Goal: Task Accomplishment & Management: Manage account settings

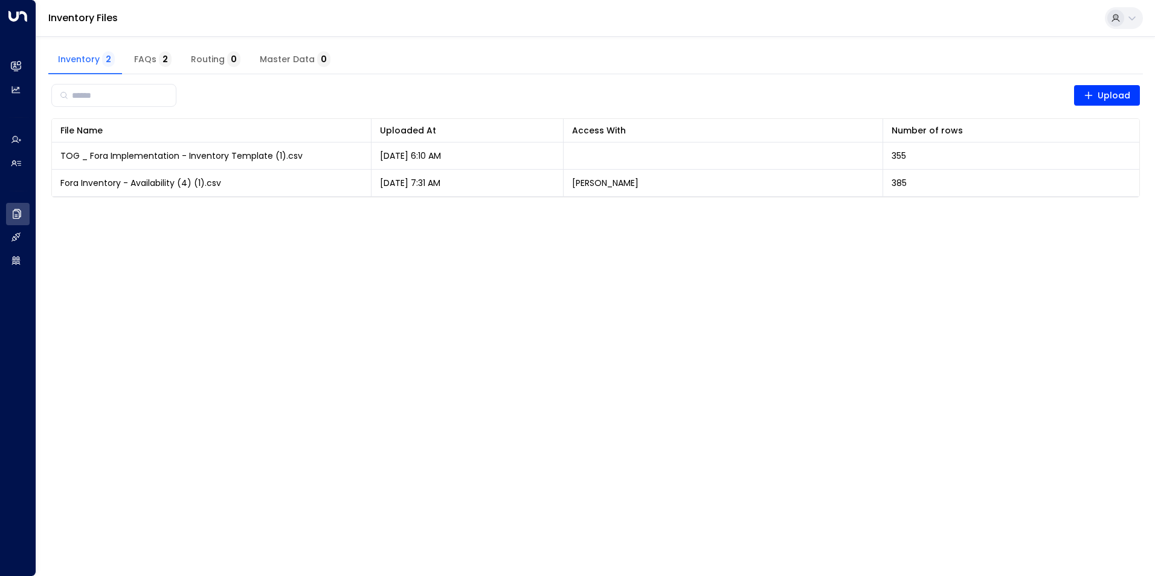
drag, startPoint x: 319, startPoint y: 272, endPoint x: 313, endPoint y: 266, distance: 7.7
click at [319, 213] on html "Overview Leads & Conversations Leads & Conversations Analytics Analytics Agents…" at bounding box center [577, 106] width 1155 height 213
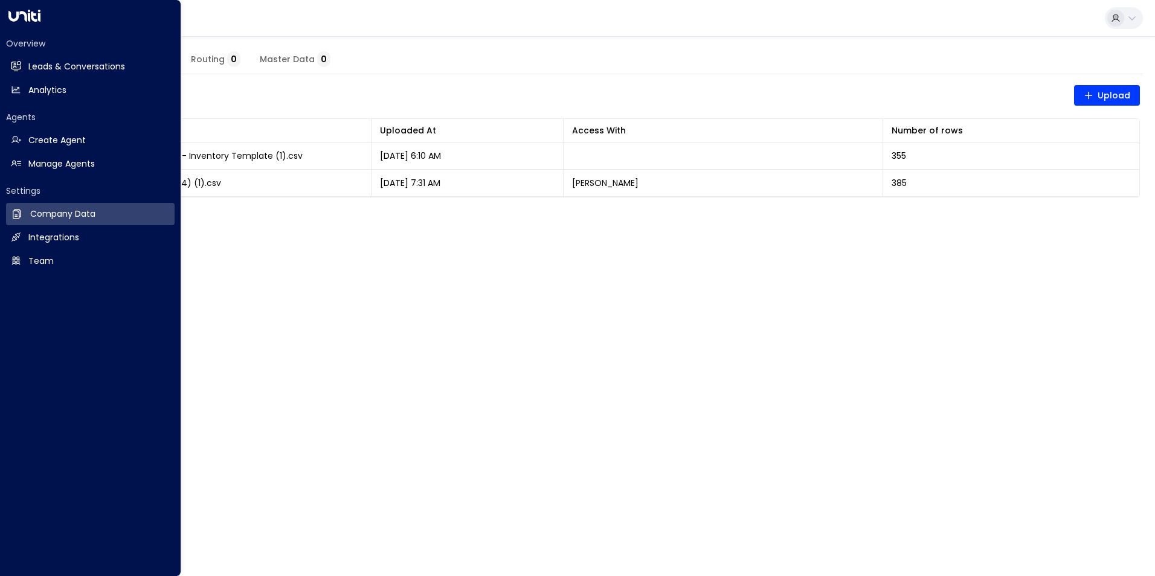
click at [20, 10] on icon at bounding box center [24, 16] width 32 height 12
click at [48, 237] on h2 "Integrations" at bounding box center [53, 237] width 51 height 13
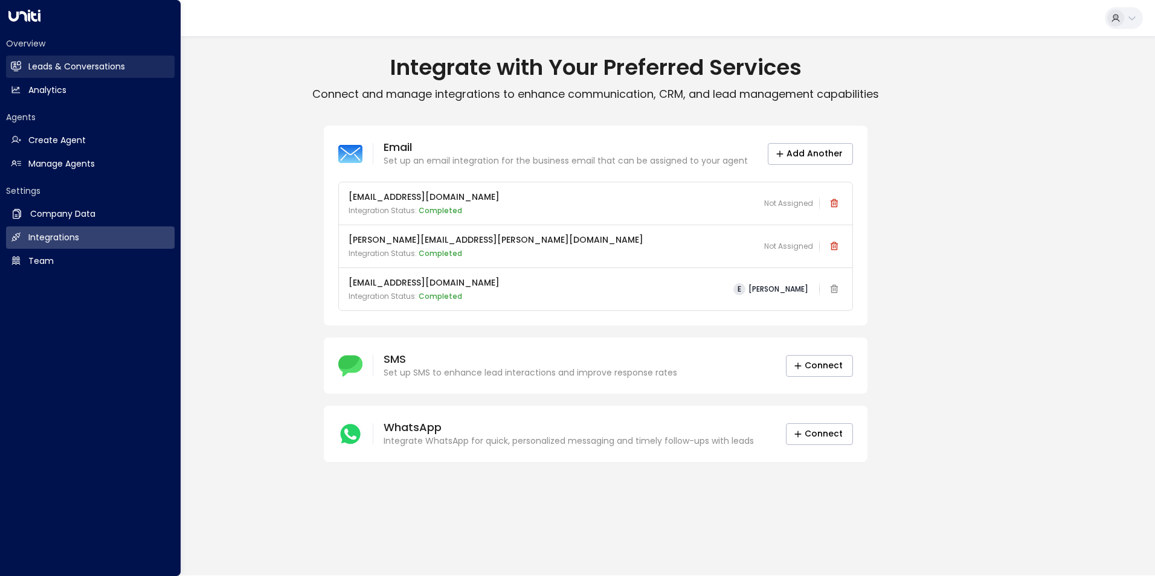
click at [54, 65] on h2 "Leads & Conversations" at bounding box center [76, 66] width 97 height 13
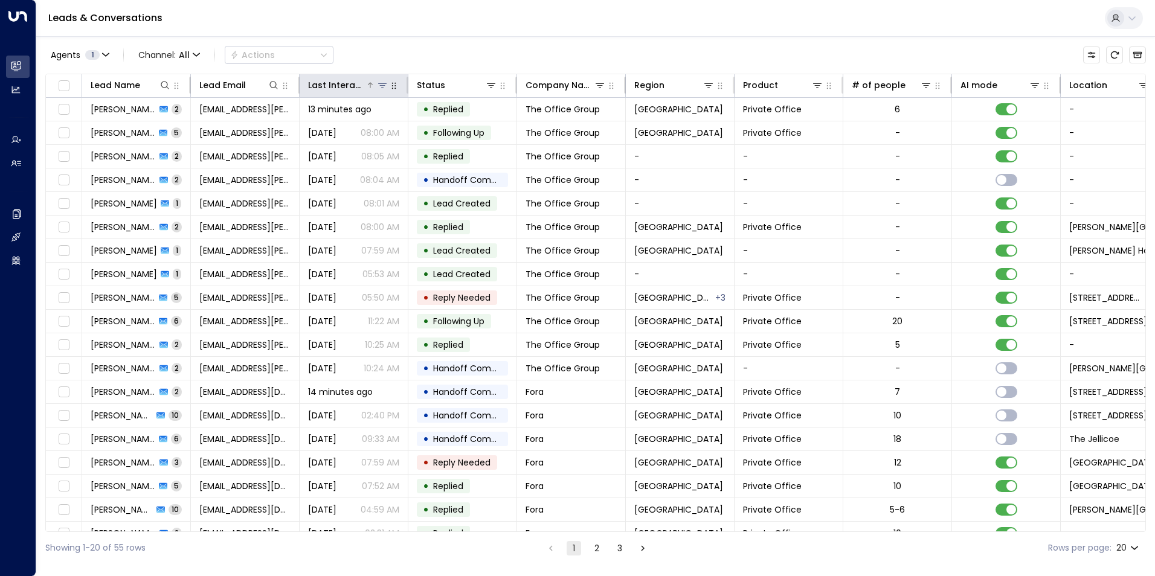
click at [316, 86] on div "Last Interacted" at bounding box center [336, 85] width 57 height 14
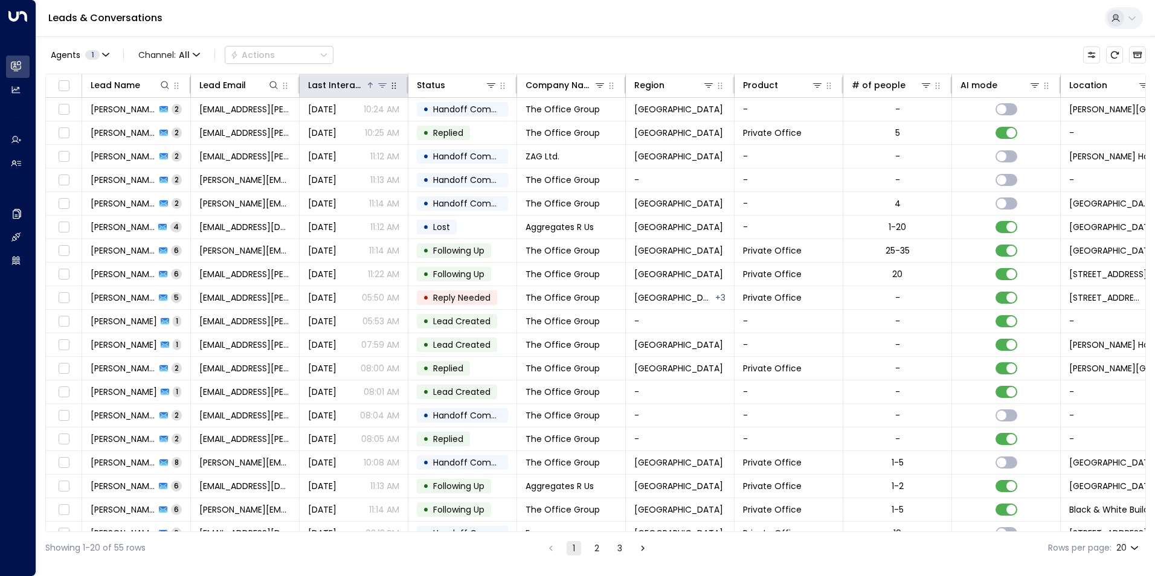
click at [316, 86] on div "Last Interacted" at bounding box center [336, 85] width 57 height 14
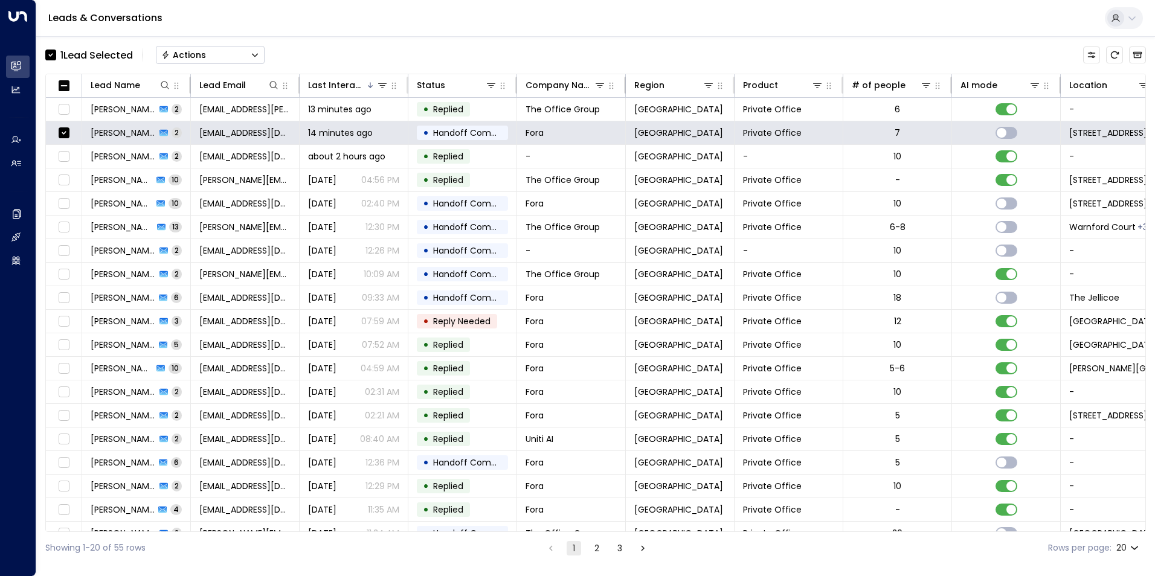
click at [218, 55] on button "Actions" at bounding box center [210, 55] width 109 height 18
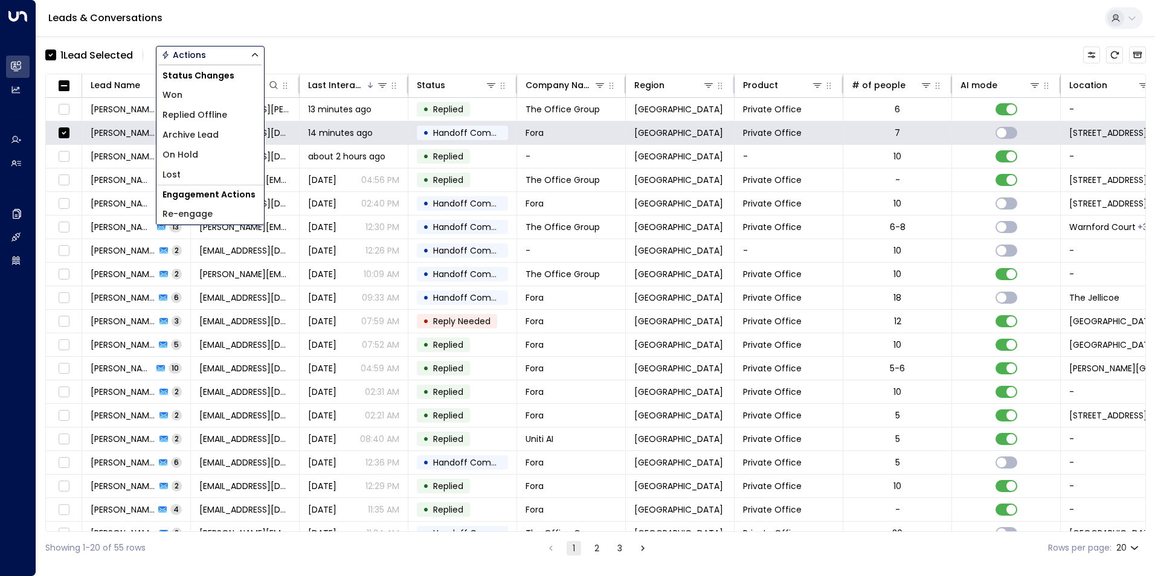
click at [197, 130] on span "Archive Lead" at bounding box center [190, 135] width 56 height 13
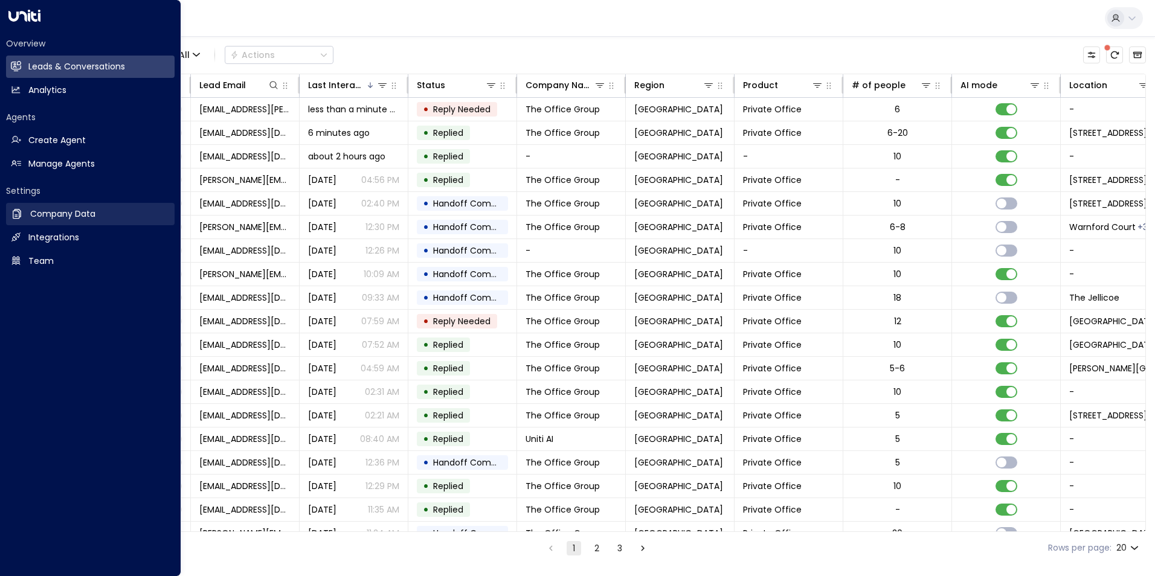
click at [28, 216] on link "Company Data Company Data" at bounding box center [90, 214] width 168 height 22
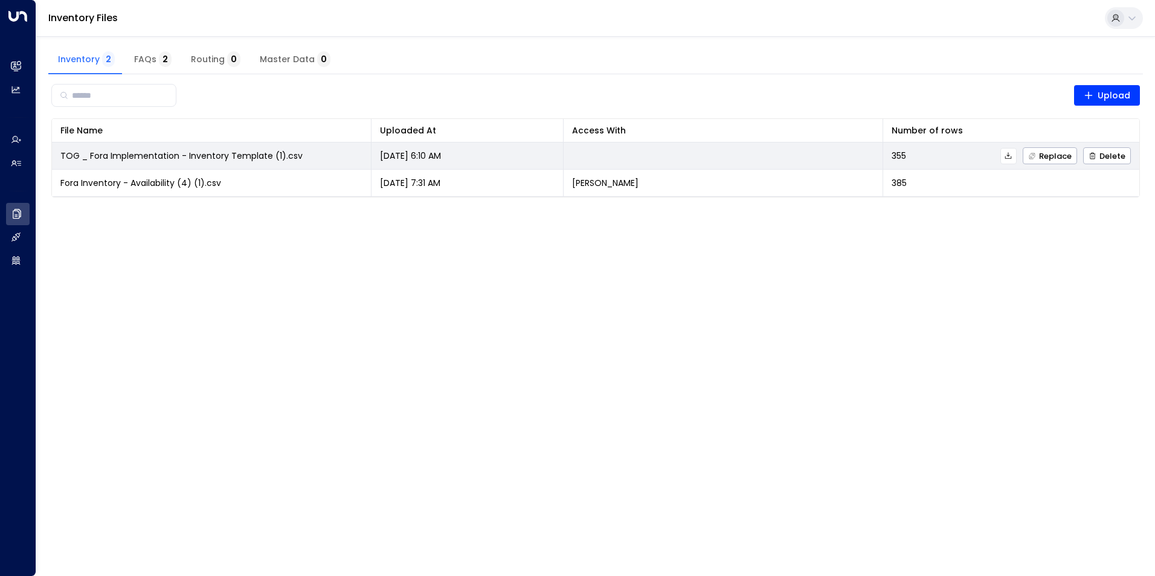
click at [196, 154] on span "TOG _ Fora Implementation - Inventory Template (1).csv" at bounding box center [181, 156] width 242 height 12
click at [266, 155] on span "TOG _ Fora Implementation - Inventory Template (1).csv" at bounding box center [181, 156] width 242 height 12
click at [212, 153] on span "TOG _ Fora Implementation - Inventory Template (1).csv" at bounding box center [181, 156] width 242 height 12
click at [1008, 156] on icon at bounding box center [1008, 156] width 8 height 8
click at [1005, 159] on icon at bounding box center [1008, 156] width 8 height 8
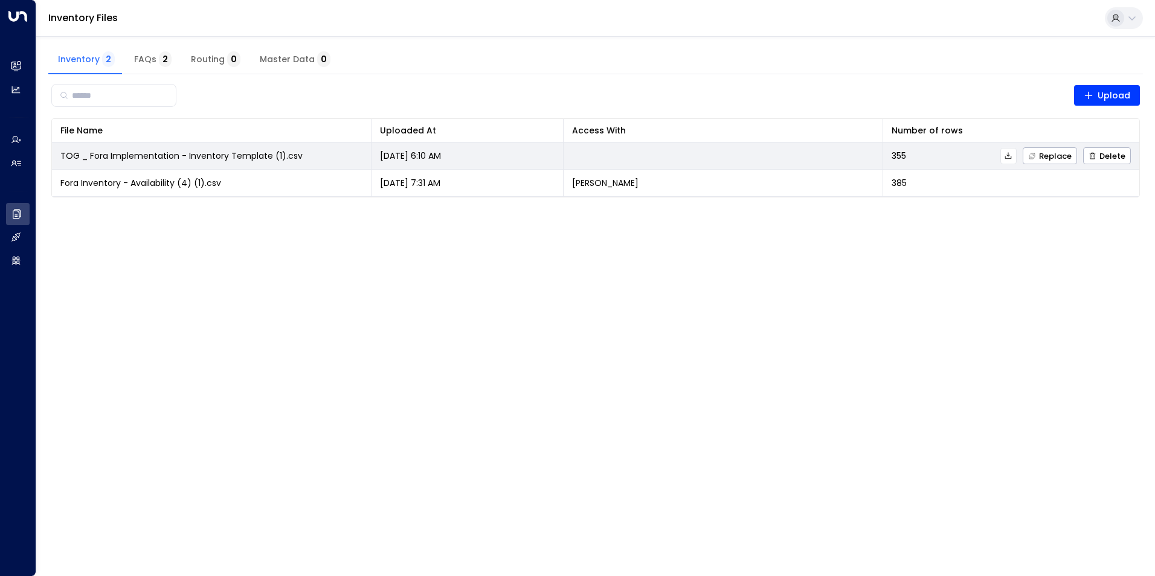
click at [1005, 155] on icon at bounding box center [1008, 156] width 8 height 8
click at [157, 156] on span "TOG _ Fora Implementation - Inventory Template (1).csv" at bounding box center [181, 156] width 242 height 12
click at [208, 155] on span "TOG _ Fora Implementation - Inventory Template (1).csv" at bounding box center [181, 156] width 242 height 12
click at [1012, 155] on icon at bounding box center [1008, 156] width 8 height 8
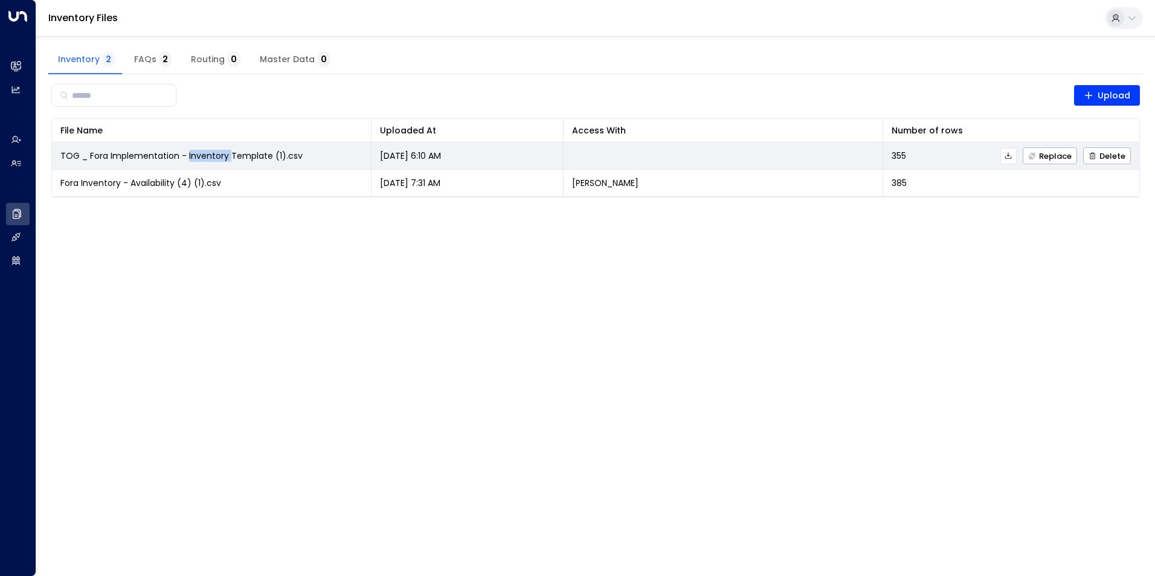
click at [1012, 155] on icon at bounding box center [1008, 156] width 8 height 8
click at [1009, 153] on icon at bounding box center [1008, 156] width 8 height 8
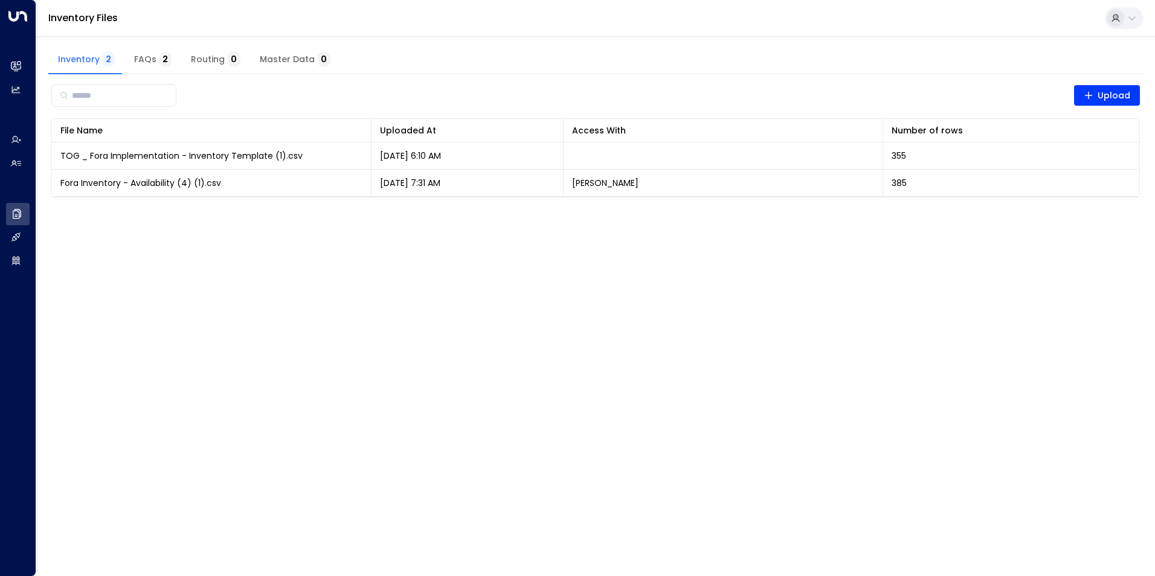
click at [595, 213] on html "Overview Leads & Conversations Leads & Conversations Analytics Analytics Agents…" at bounding box center [577, 106] width 1155 height 213
